Goal: Information Seeking & Learning: Learn about a topic

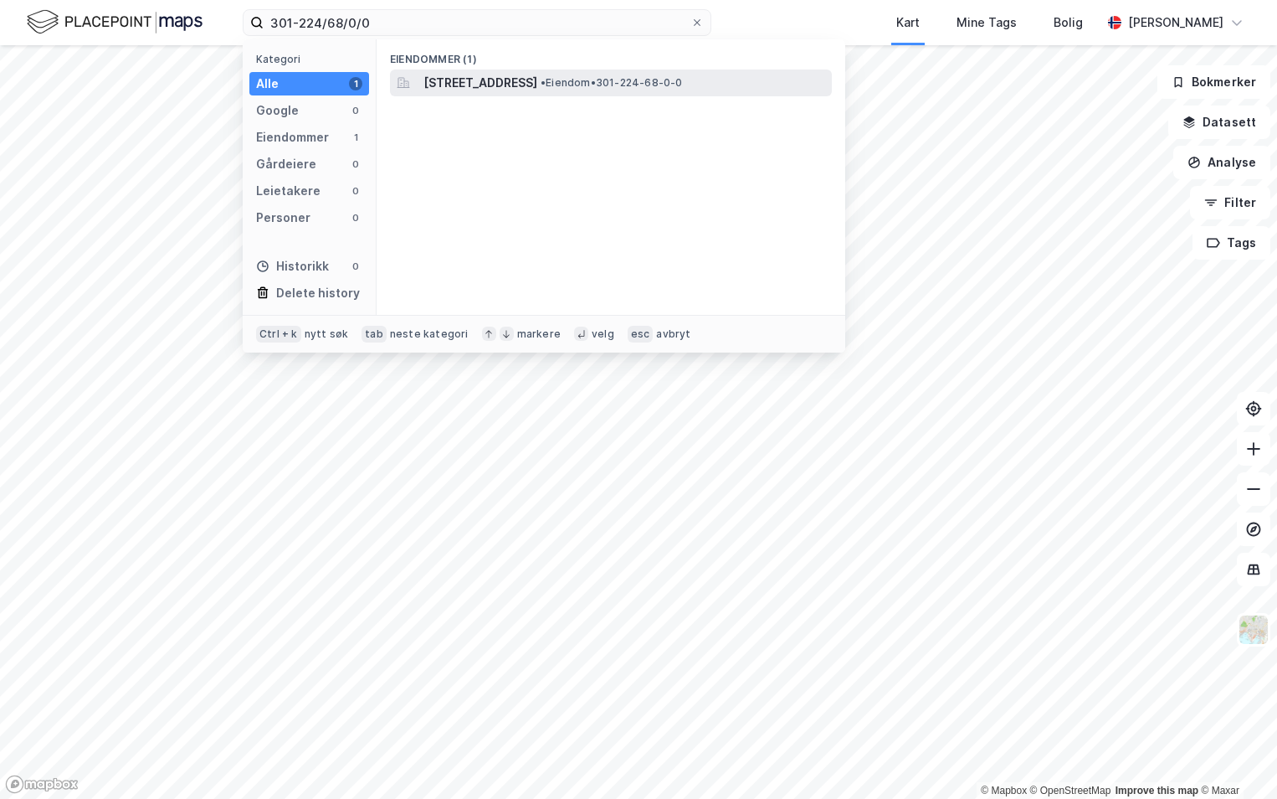
click at [485, 85] on span "[STREET_ADDRESS]" at bounding box center [481, 83] width 114 height 20
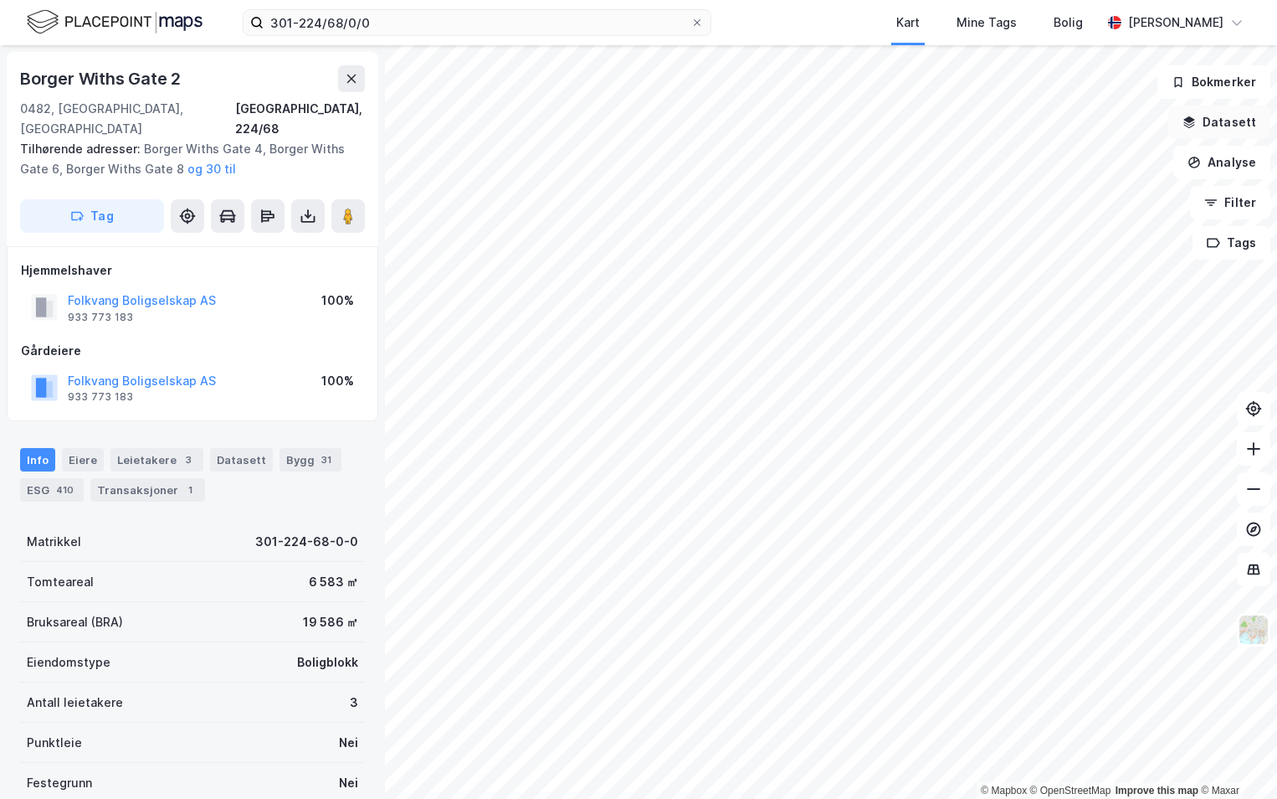
click at [1216, 118] on button "Datasett" at bounding box center [1220, 121] width 102 height 33
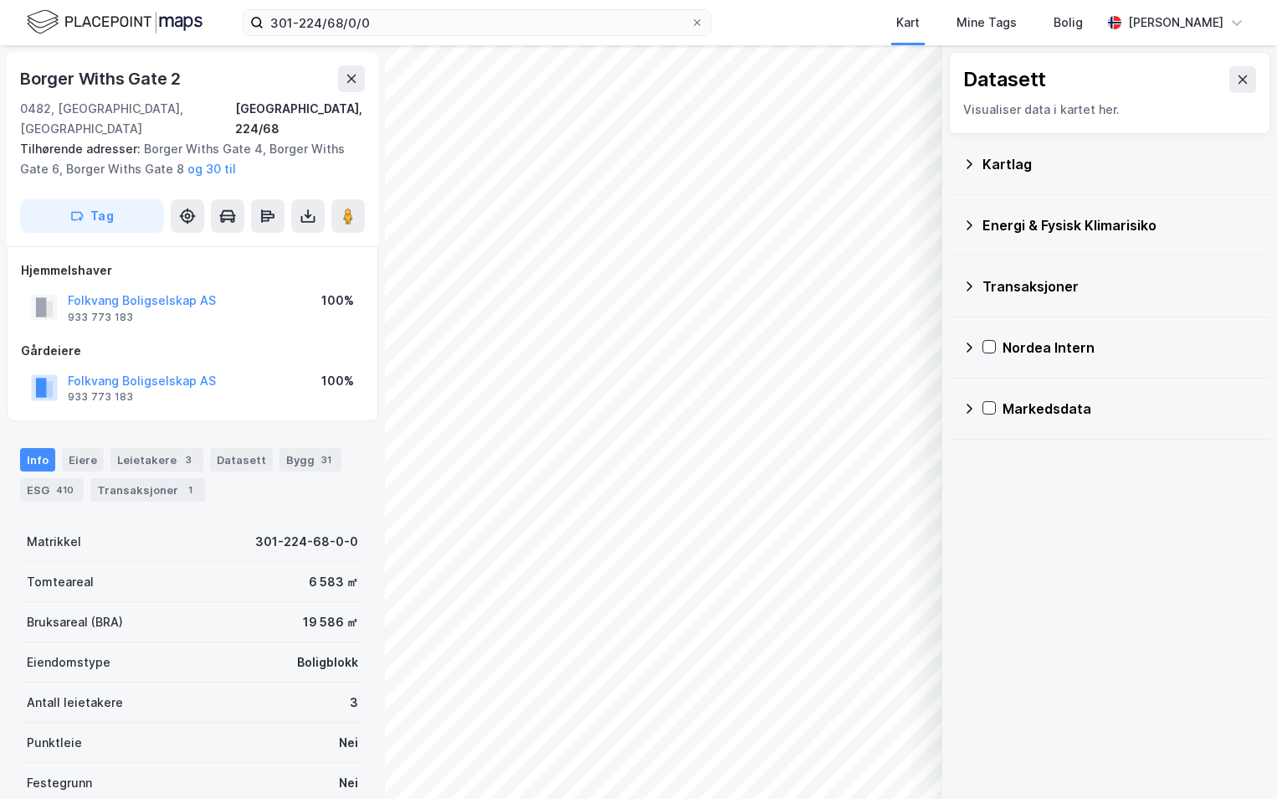
click at [972, 162] on icon at bounding box center [969, 163] width 13 height 13
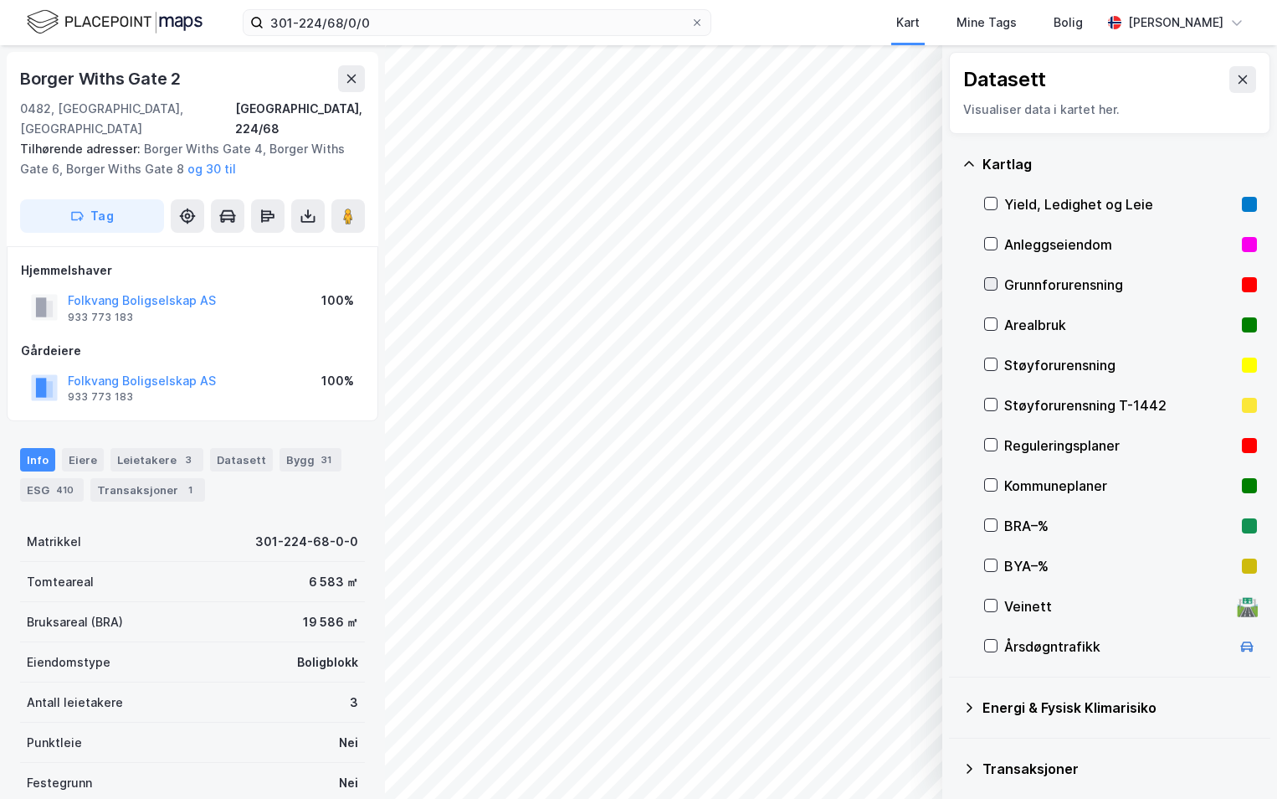
click at [990, 281] on icon at bounding box center [991, 284] width 12 height 12
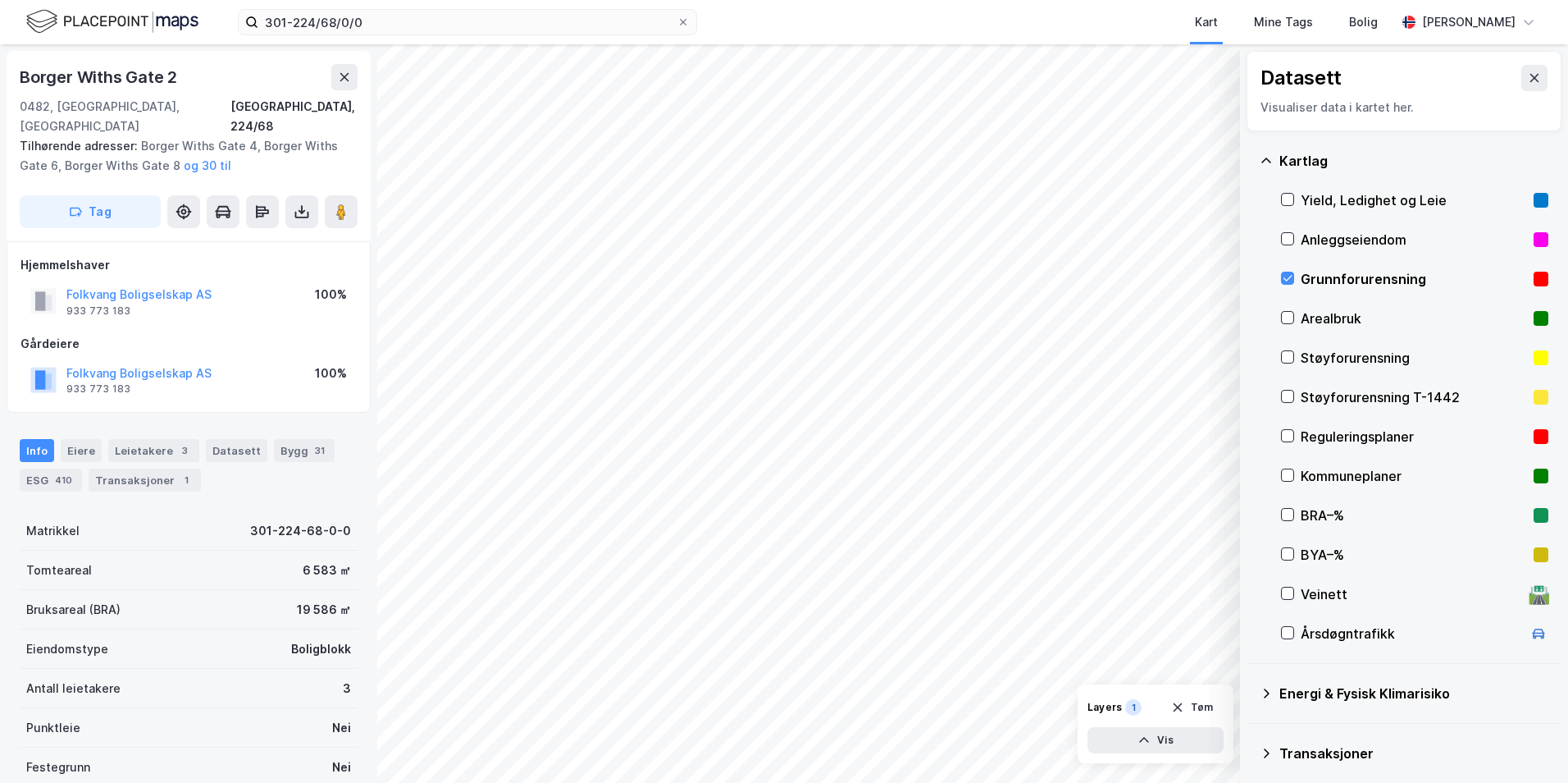
scroll to position [127, 0]
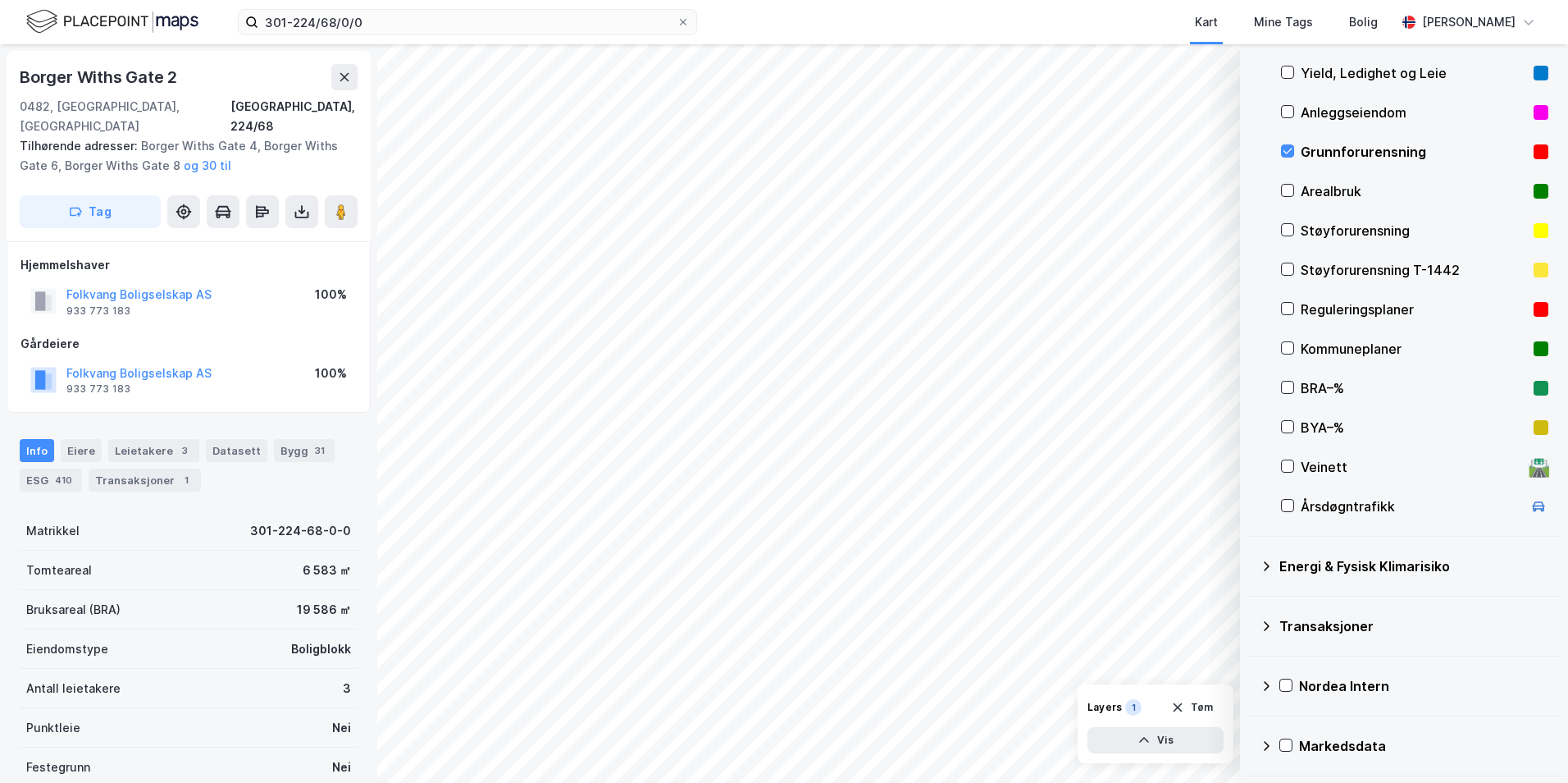
click at [1251, 563] on icon at bounding box center [1266, 565] width 13 height 13
drag, startPoint x: 1307, startPoint y: 603, endPoint x: 1297, endPoint y: 611, distance: 12.8
click at [1251, 603] on icon at bounding box center [1307, 605] width 12 height 12
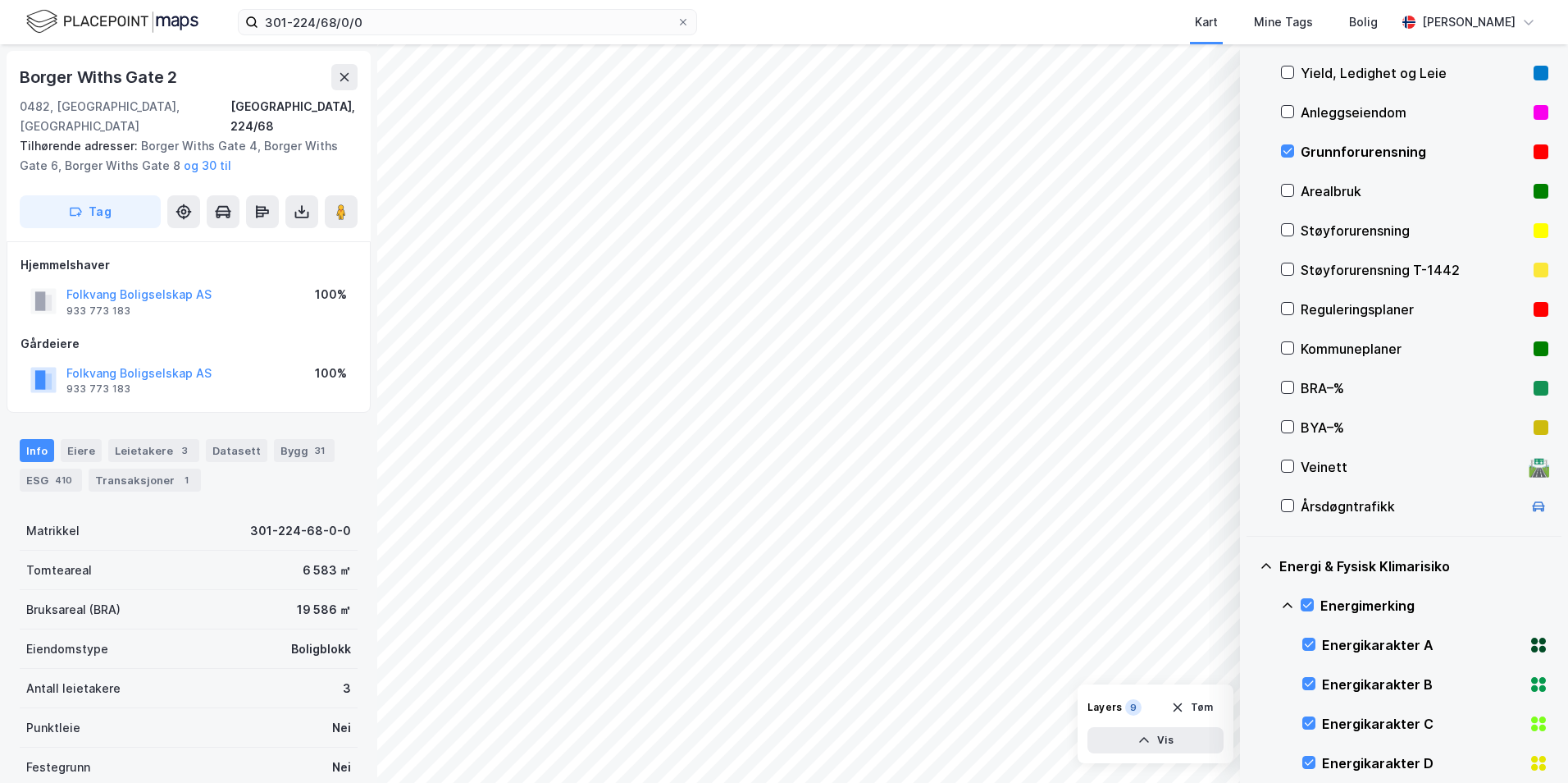
click at [1251, 604] on icon at bounding box center [1288, 605] width 13 height 13
click at [1251, 682] on icon at bounding box center [1307, 683] width 12 height 12
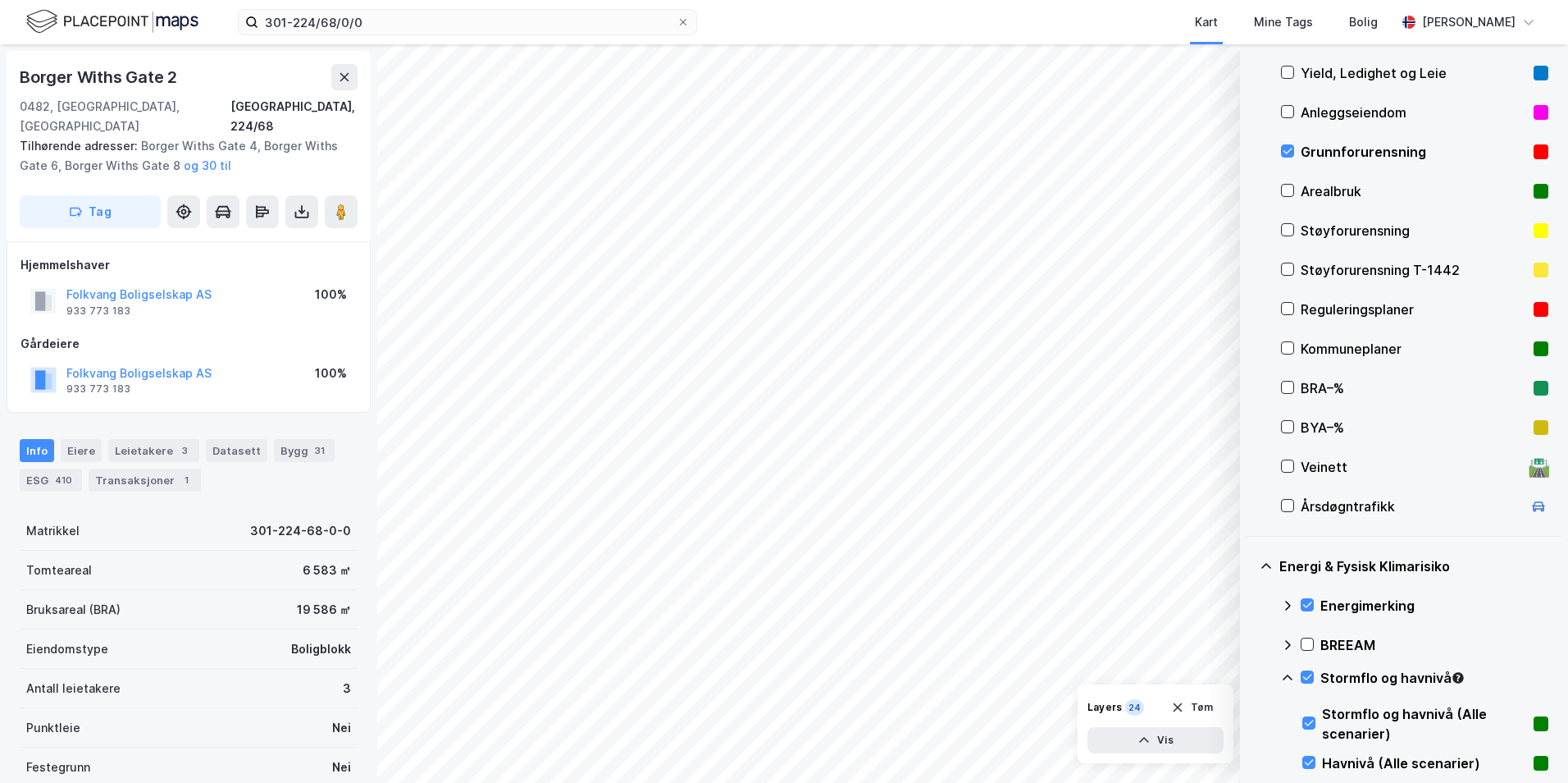
click at [1251, 676] on icon at bounding box center [1288, 677] width 10 height 6
click at [1251, 714] on icon at bounding box center [1307, 716] width 12 height 12
click at [1251, 714] on icon at bounding box center [1288, 716] width 13 height 13
click at [1251, 751] on icon at bounding box center [1307, 756] width 12 height 12
click at [1251, 758] on icon at bounding box center [1288, 756] width 13 height 13
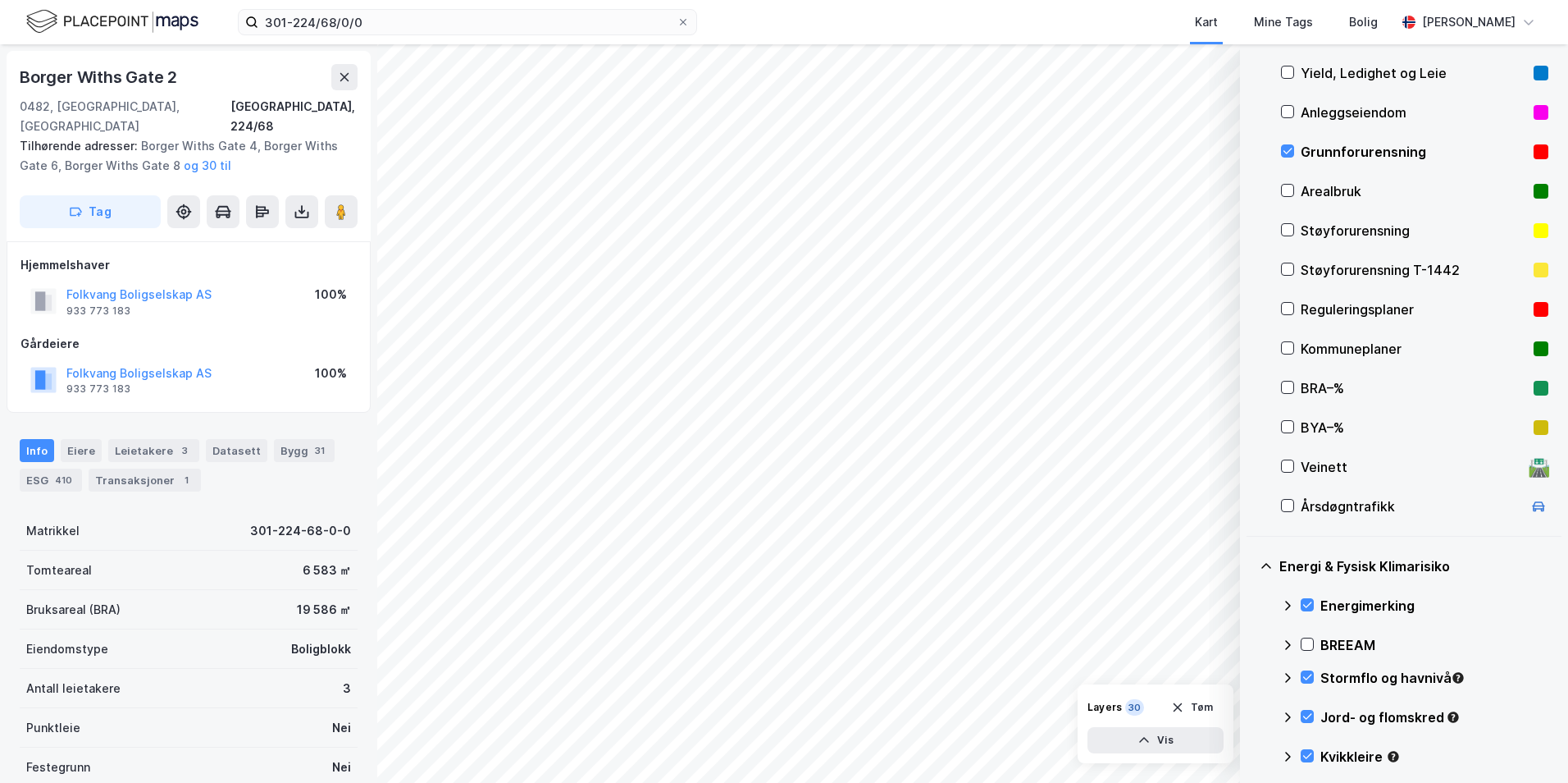
scroll to position [209, 0]
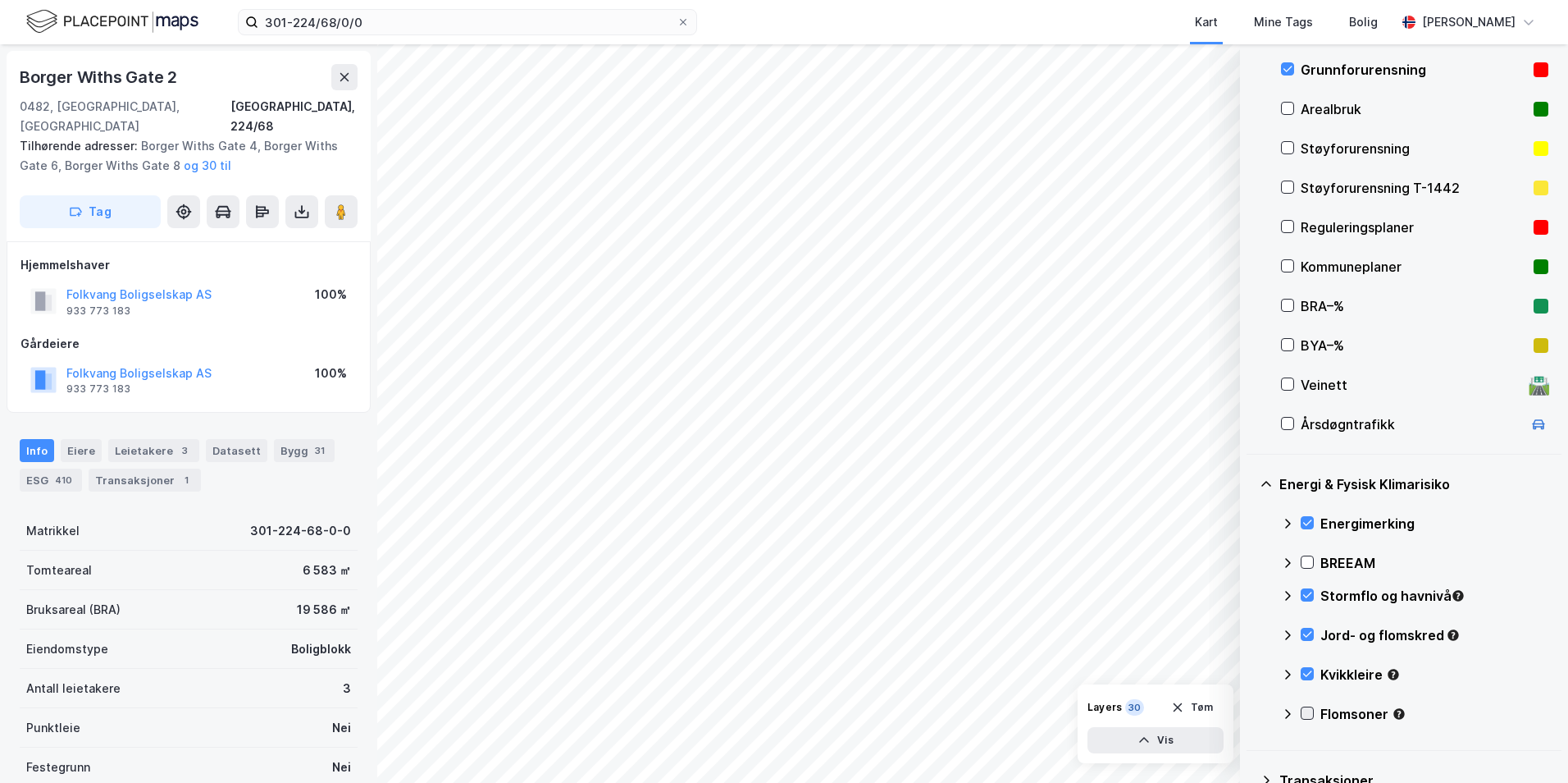
click at [1251, 712] on icon at bounding box center [1307, 713] width 12 height 12
click at [1251, 712] on icon at bounding box center [1288, 713] width 13 height 13
click at [291, 255] on div "Hjemmelshaver" at bounding box center [188, 265] width 336 height 20
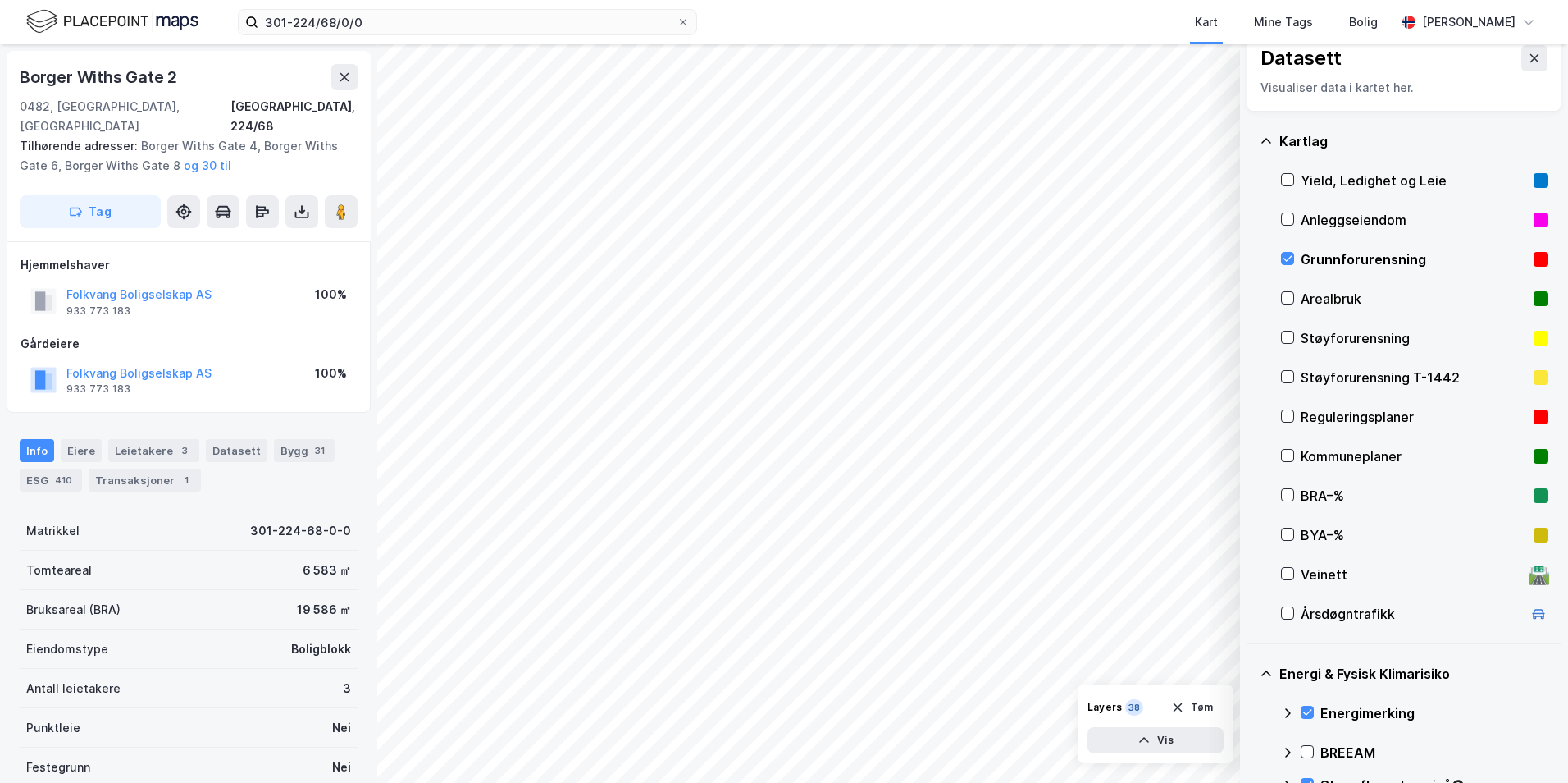
scroll to position [0, 0]
